Goal: Information Seeking & Learning: Compare options

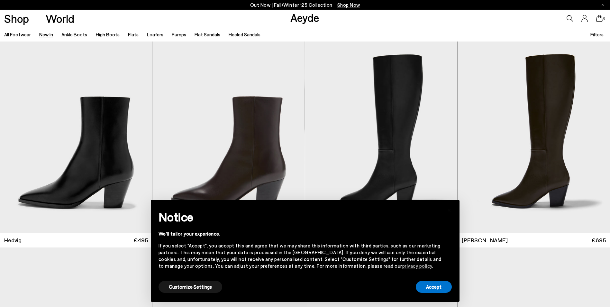
scroll to position [13, 0]
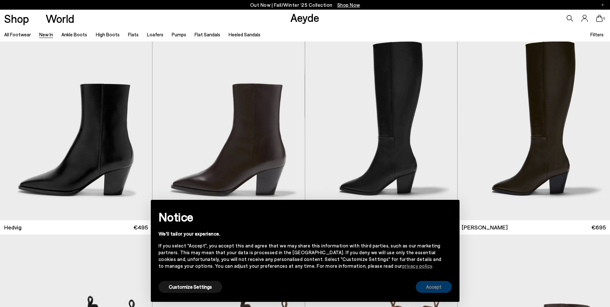
click at [435, 289] on button "Accept" at bounding box center [434, 287] width 36 height 12
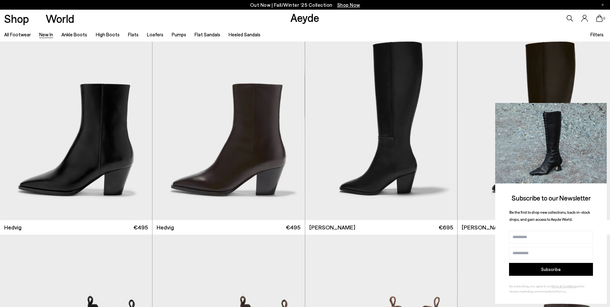
click at [599, 109] on icon at bounding box center [600, 109] width 8 height 8
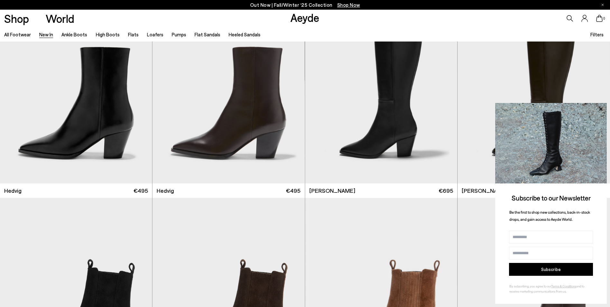
scroll to position [64, 0]
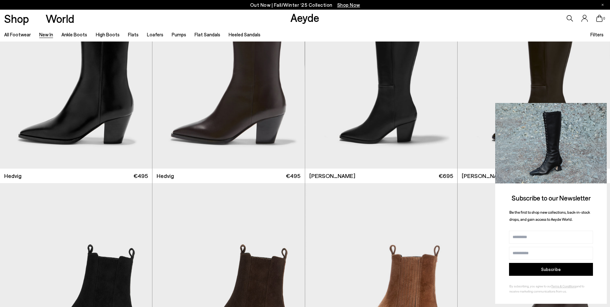
click at [598, 105] on icon at bounding box center [600, 109] width 8 height 8
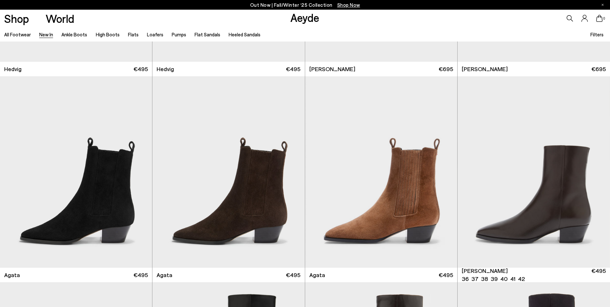
scroll to position [206, 0]
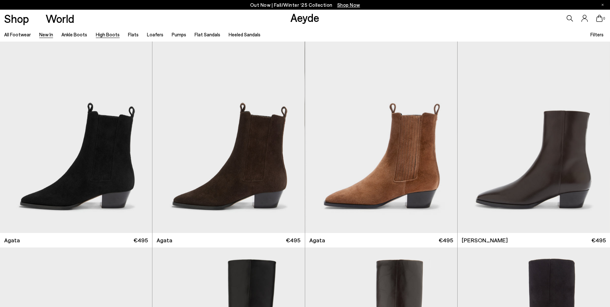
click at [108, 35] on link "High Boots" at bounding box center [108, 34] width 24 height 6
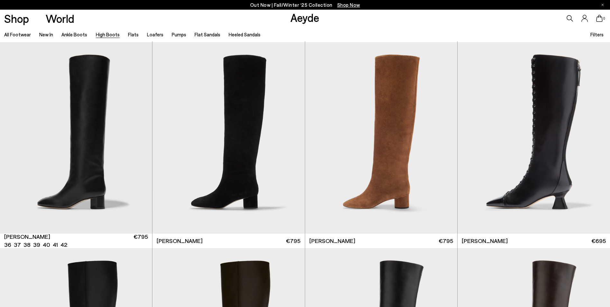
scroll to position [180, 0]
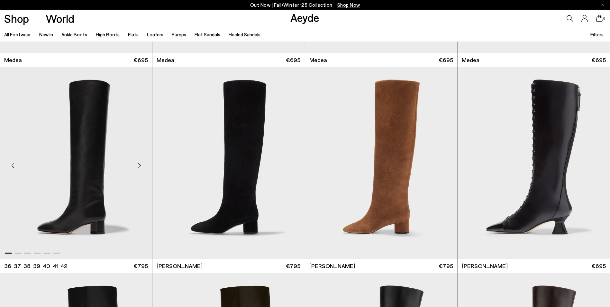
click at [139, 164] on div "Next slide" at bounding box center [139, 165] width 19 height 19
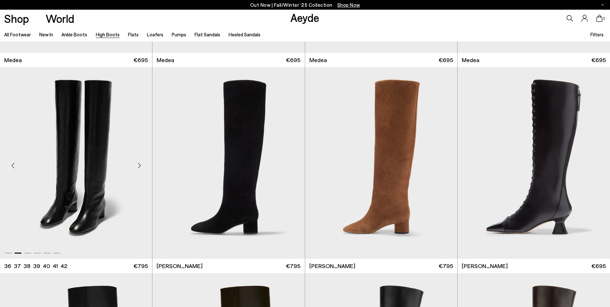
click at [139, 164] on div "Next slide" at bounding box center [139, 165] width 19 height 19
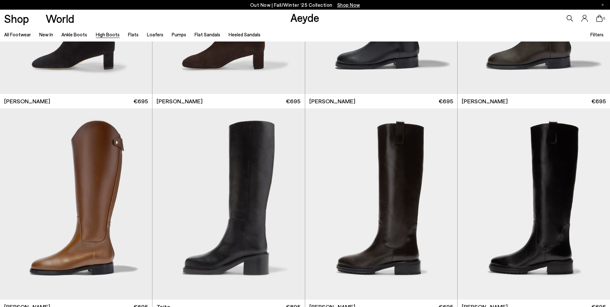
scroll to position [1597, 0]
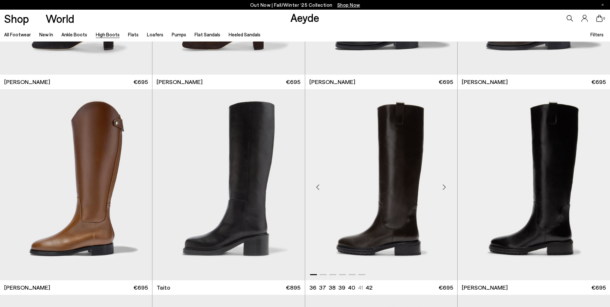
click at [445, 187] on div "Next slide" at bounding box center [444, 186] width 19 height 19
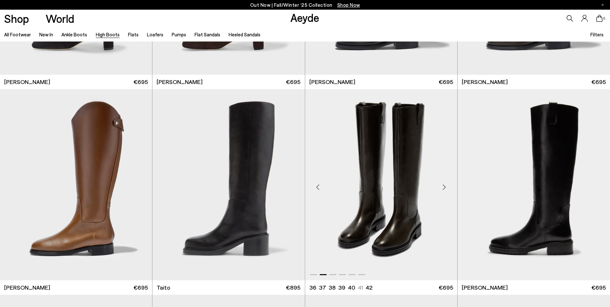
click at [445, 187] on div "Next slide" at bounding box center [444, 186] width 19 height 19
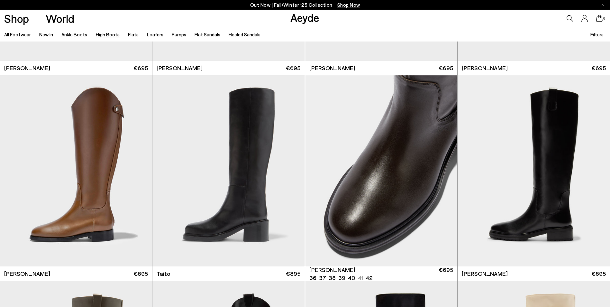
scroll to position [1610, 0]
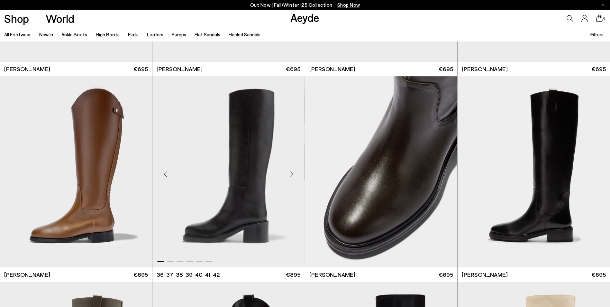
click at [291, 174] on div "Next slide" at bounding box center [291, 174] width 19 height 19
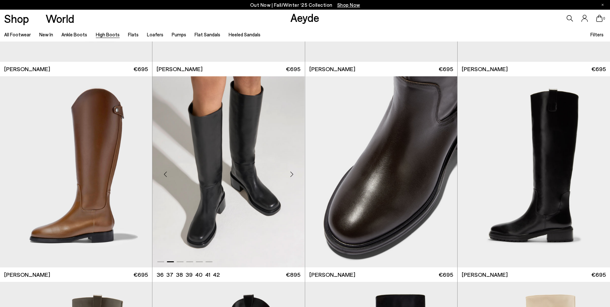
click at [291, 174] on div "Next slide" at bounding box center [291, 174] width 19 height 19
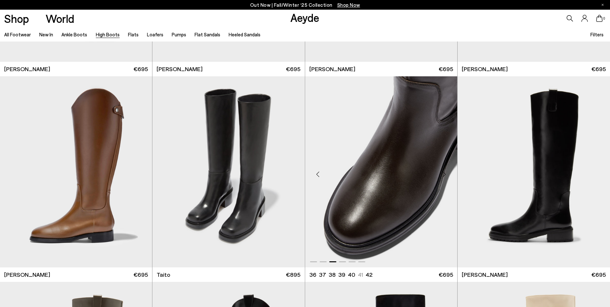
click at [441, 175] on div "Next slide" at bounding box center [444, 174] width 19 height 19
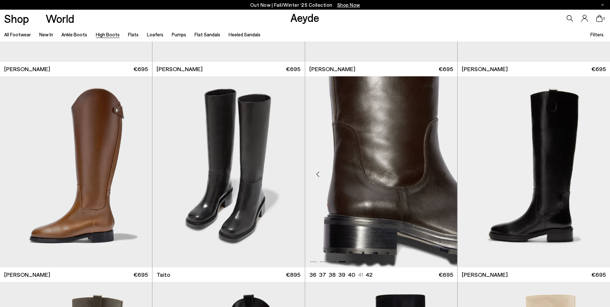
click at [441, 175] on div "Next slide" at bounding box center [444, 174] width 19 height 19
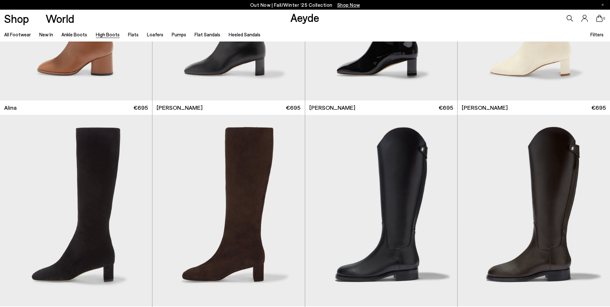
scroll to position [1379, 0]
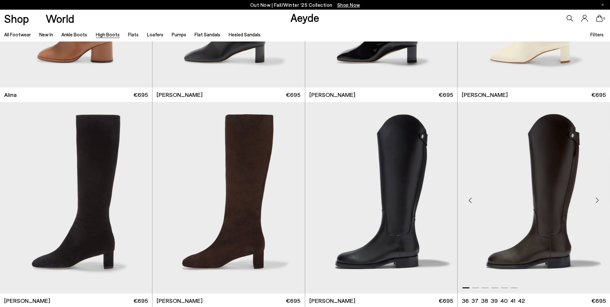
click at [597, 198] on div "Next slide" at bounding box center [596, 199] width 19 height 19
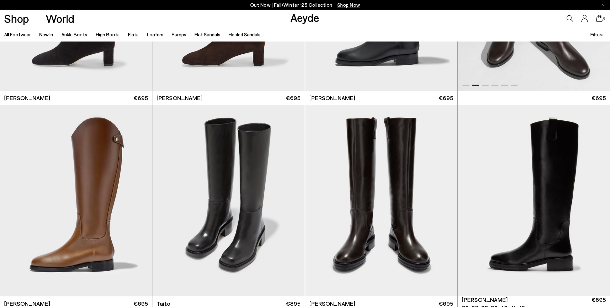
scroll to position [1597, 0]
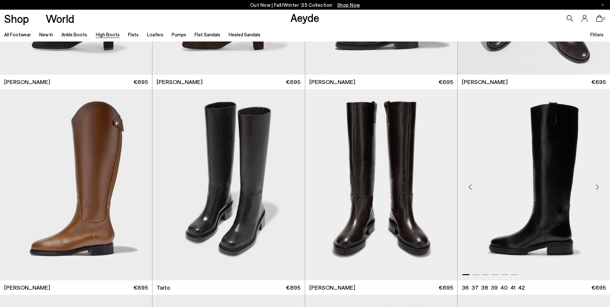
click at [596, 185] on div "Next slide" at bounding box center [596, 186] width 19 height 19
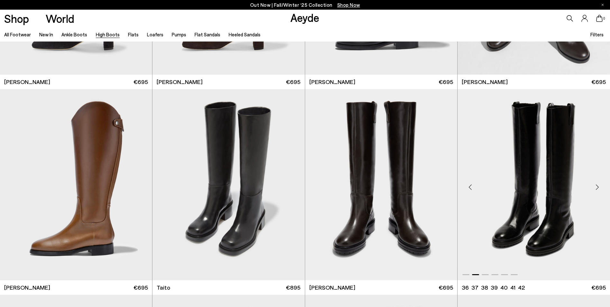
click at [596, 185] on div "Next slide" at bounding box center [596, 186] width 19 height 19
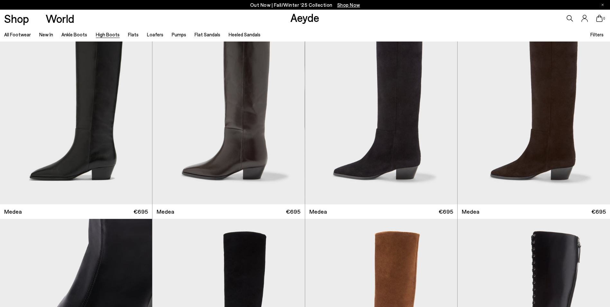
scroll to position [0, 0]
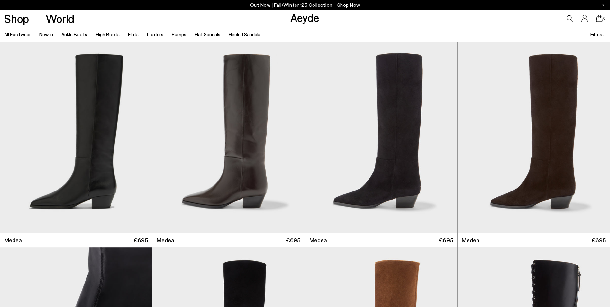
click at [238, 35] on link "Heeled Sandals" at bounding box center [245, 34] width 32 height 6
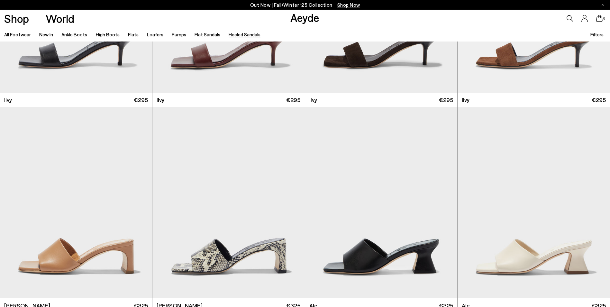
scroll to position [1577, 0]
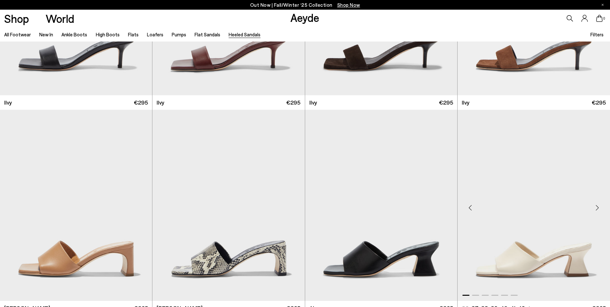
click at [596, 208] on div "Next slide" at bounding box center [596, 207] width 19 height 19
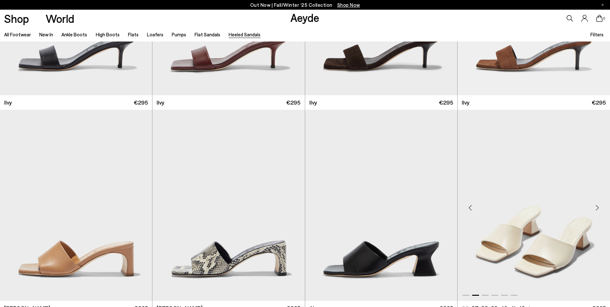
click at [596, 208] on div "Next slide" at bounding box center [596, 207] width 19 height 19
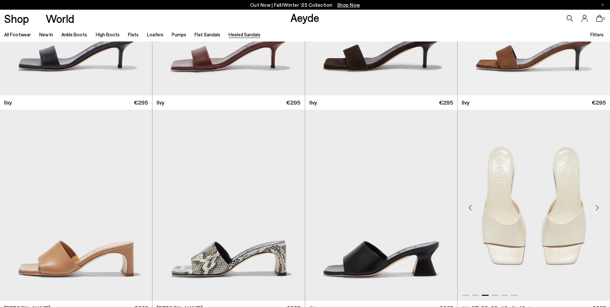
click at [596, 208] on div "Next slide" at bounding box center [596, 207] width 19 height 19
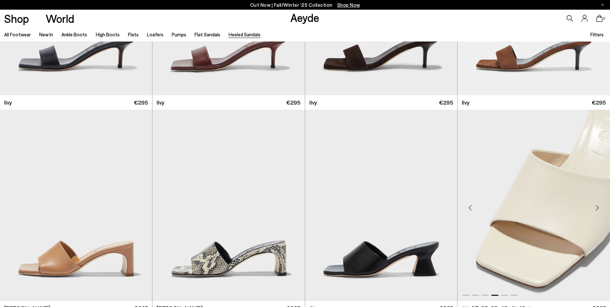
click at [596, 208] on div "Next slide" at bounding box center [596, 207] width 19 height 19
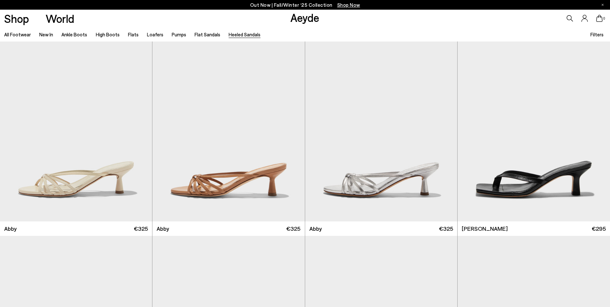
scroll to position [418, 0]
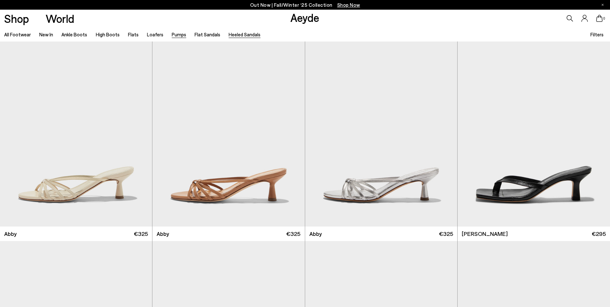
click at [175, 33] on link "Pumps" at bounding box center [179, 34] width 14 height 6
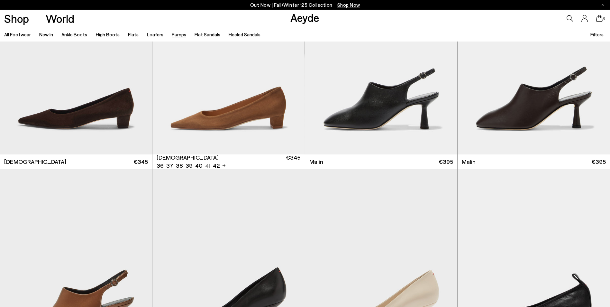
scroll to position [1324, 0]
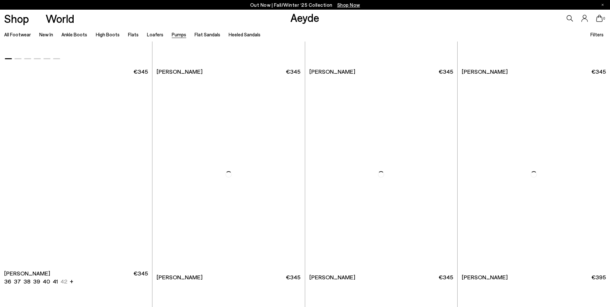
scroll to position [2751, 0]
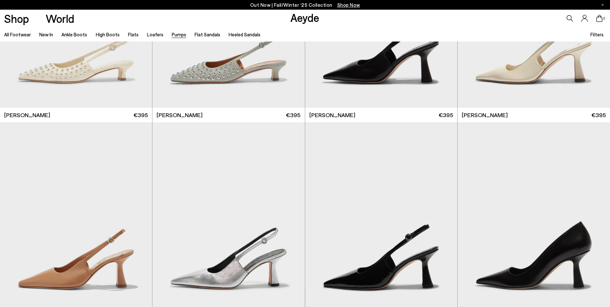
scroll to position [3111, 0]
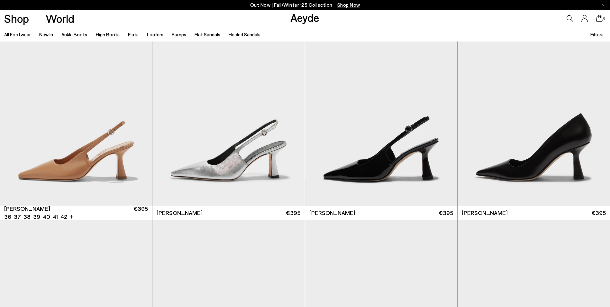
click at [151, 120] on img "1 / 6" at bounding box center [76, 109] width 152 height 191
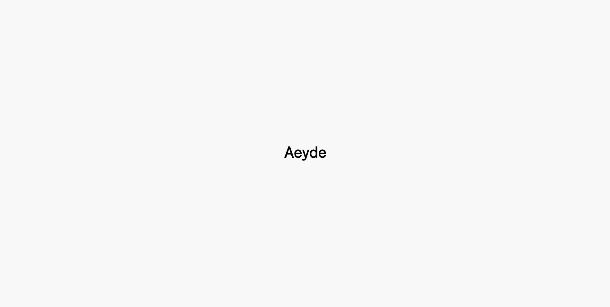
click at [151, 120] on div at bounding box center [305, 153] width 610 height 307
